Goal: Find specific page/section: Find specific page/section

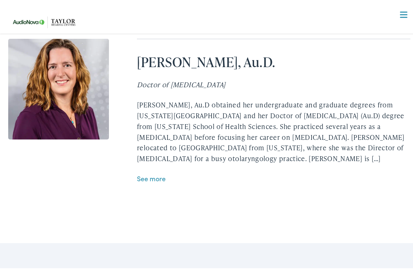
scroll to position [1604, 0]
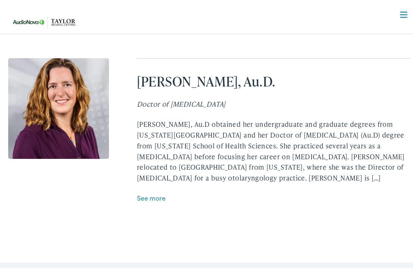
click at [152, 201] on link "See more" at bounding box center [151, 195] width 29 height 9
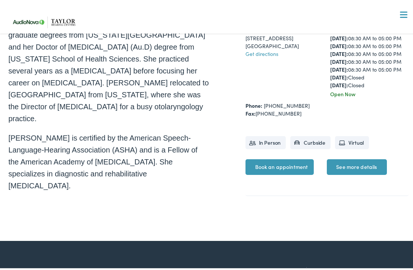
scroll to position [261, 0]
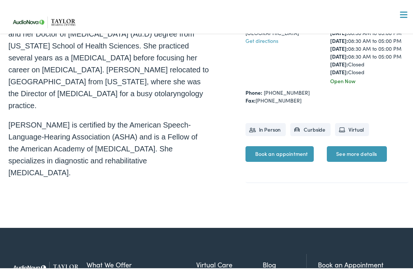
click at [272, 11] on nav "What We Offer Comprehensive & Holistic Care Hearing Testing & Evaluation Hearin…" at bounding box center [209, 76] width 402 height 153
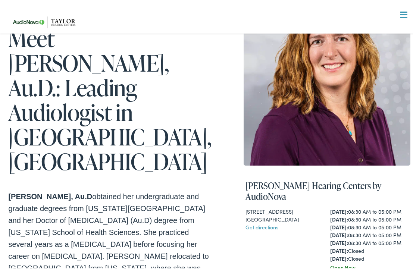
scroll to position [0, 0]
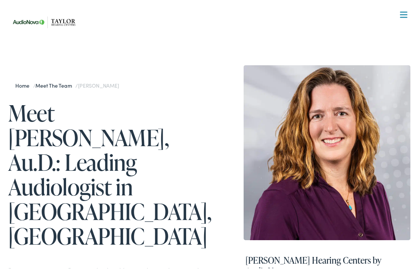
click at [201, 35] on div "Home / Meet the Team / Dawn Peterson Meet Dawn Peterson, Au.D.: Leading Audiolo…" at bounding box center [209, 256] width 418 height 461
click at [294, 23] on nav "What We Offer Comprehensive & Holistic Care Hearing Testing & Evaluation Hearin…" at bounding box center [209, 76] width 402 height 153
